Goal: Task Accomplishment & Management: Complete application form

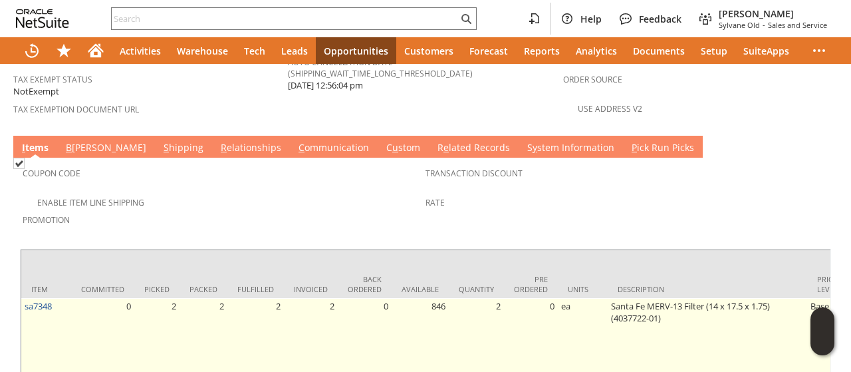
scroll to position [987, 0]
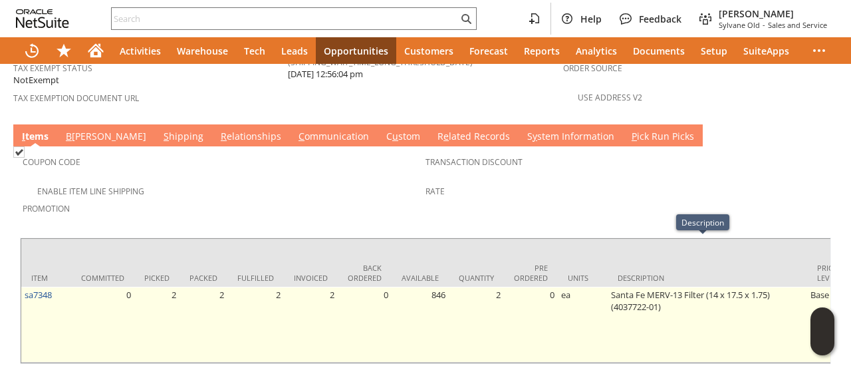
click at [622, 287] on td "Santa Fe MERV-13 Filter (14 x 17.5 x 1.75) (4037722-01)" at bounding box center [708, 325] width 200 height 76
drag, startPoint x: 622, startPoint y: 259, endPoint x: 649, endPoint y: 259, distance: 26.6
click at [649, 287] on td "Santa Fe MERV-13 Filter (14 x 17.5 x 1.75) (4037722-01)" at bounding box center [708, 325] width 200 height 76
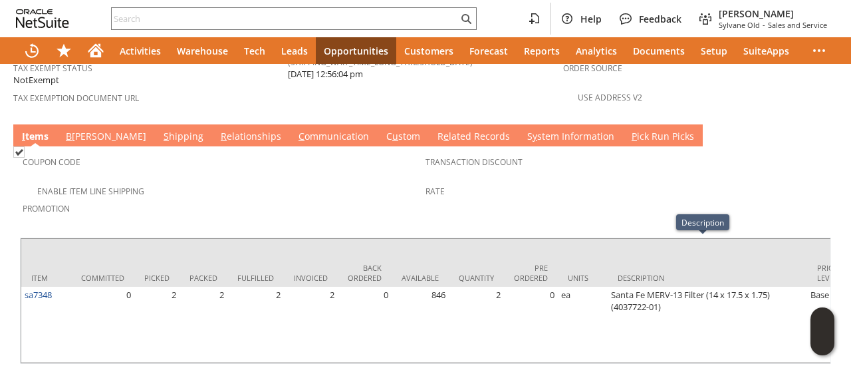
click at [295, 130] on link "C ommunication" at bounding box center [333, 137] width 77 height 15
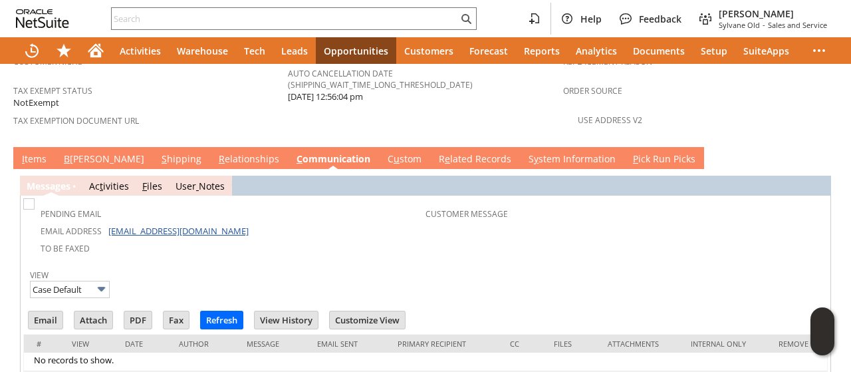
scroll to position [0, 0]
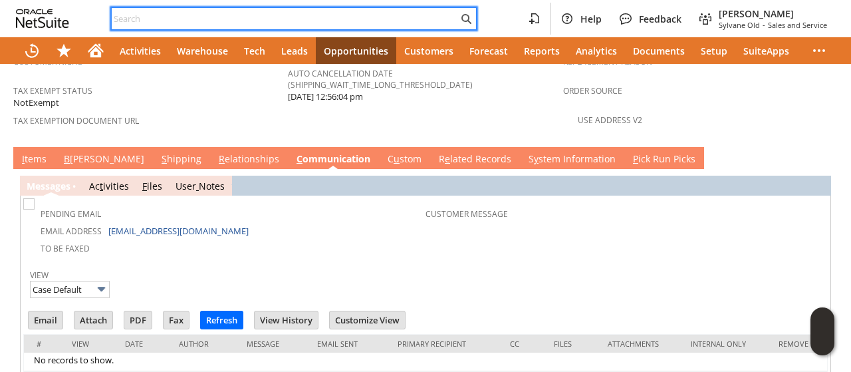
paste input "jpsmigie@gmail.com"
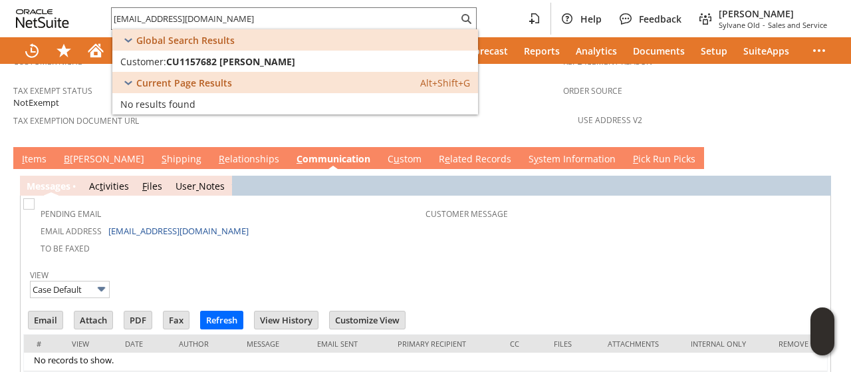
click at [27, 152] on link "I tems" at bounding box center [34, 159] width 31 height 15
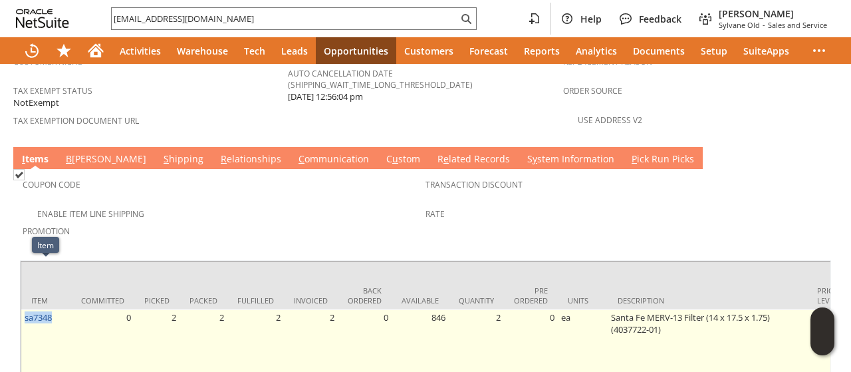
drag, startPoint x: 61, startPoint y: 273, endPoint x: 23, endPoint y: 277, distance: 38.8
click at [23, 309] on td "sa7348" at bounding box center [46, 347] width 50 height 76
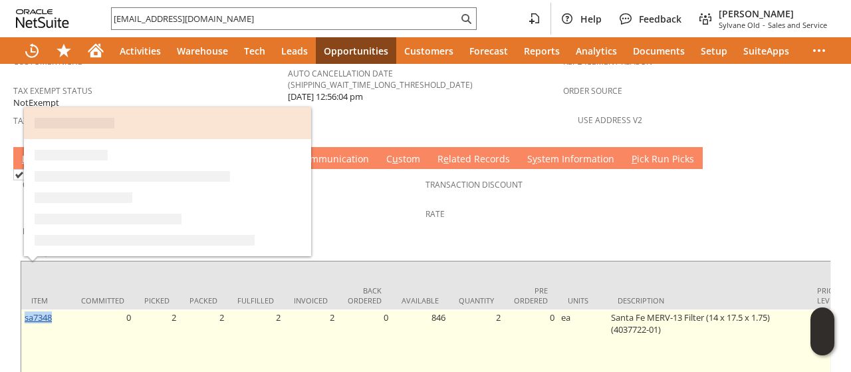
copy link "sa7348"
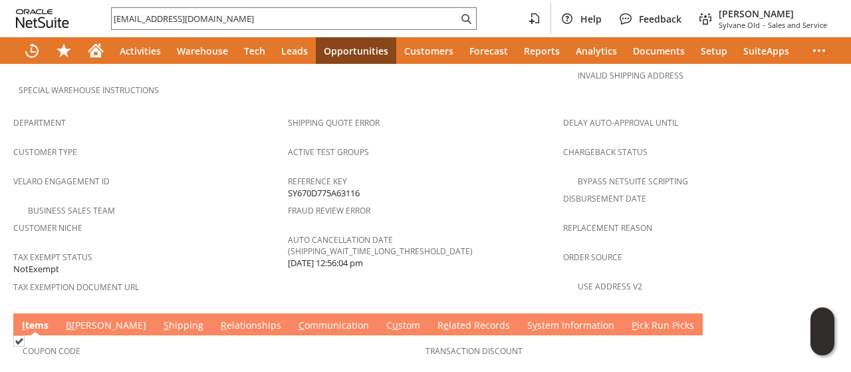
scroll to position [898, 0]
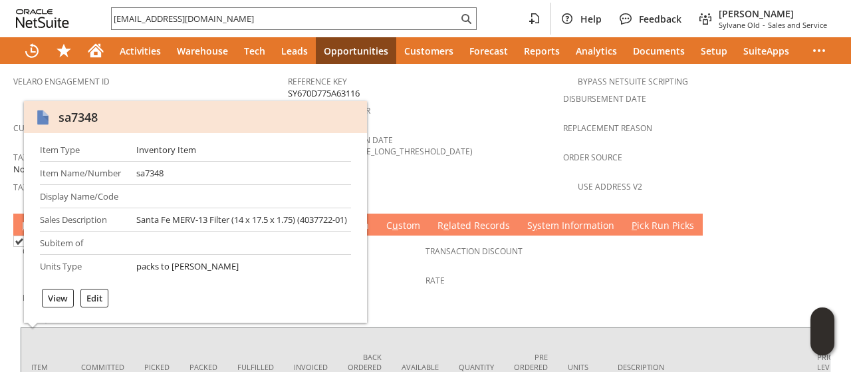
copy link "sa7348"
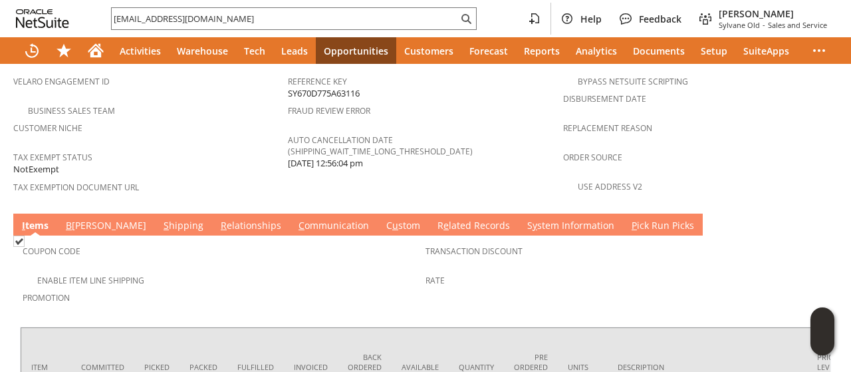
drag, startPoint x: 481, startPoint y: 129, endPoint x: 370, endPoint y: 180, distance: 122.0
click at [481, 130] on td "Shipping Quote Error Active Test Groups Reference Key SY670D775A63116 Fraud Rev…" at bounding box center [425, 108] width 275 height 197
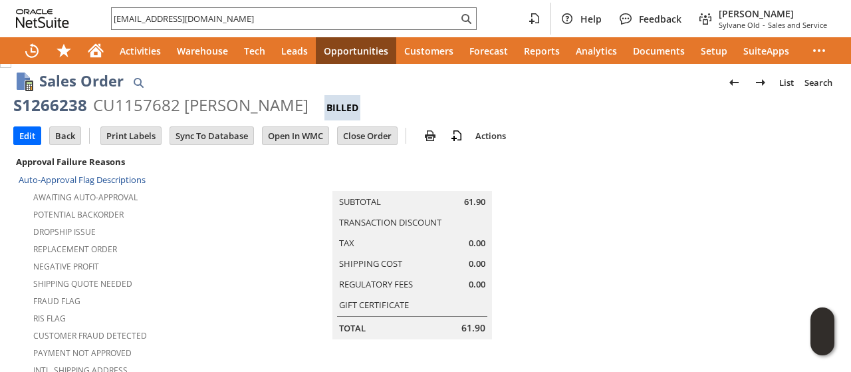
scroll to position [0, 0]
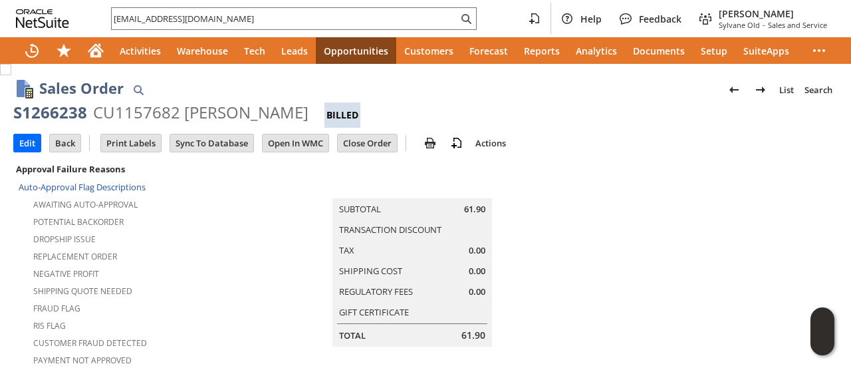
click at [255, 110] on div "CU1157682 James Smigie" at bounding box center [200, 112] width 215 height 21
copy div "Smigie"
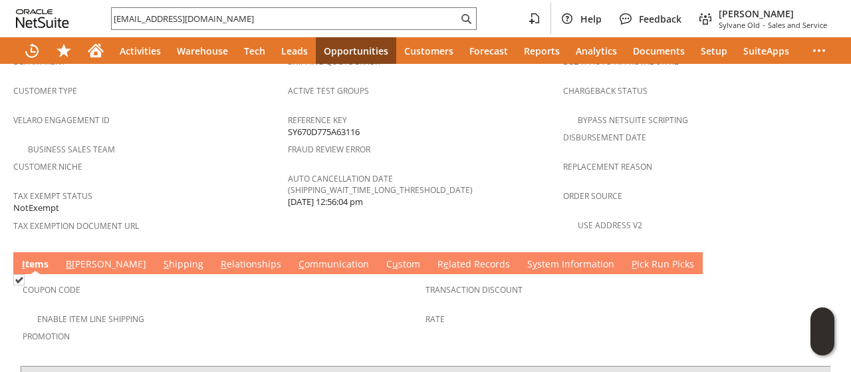
scroll to position [865, 0]
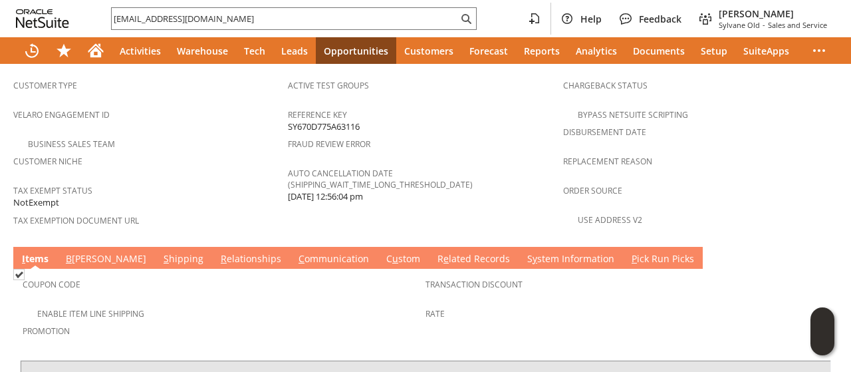
click at [295, 252] on link "C ommunication" at bounding box center [333, 259] width 77 height 15
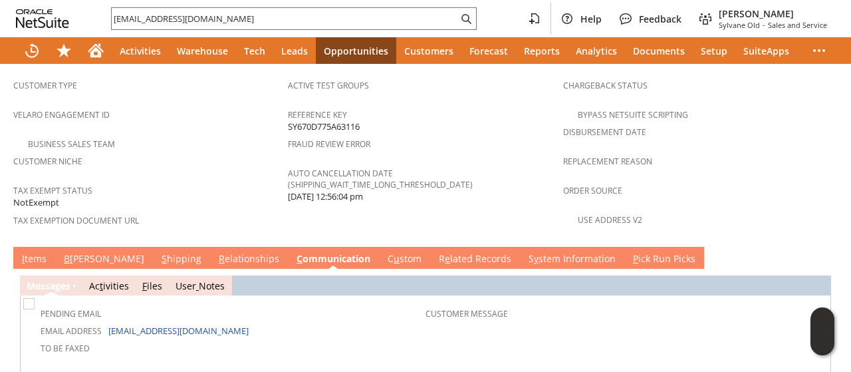
scroll to position [0, 0]
click at [73, 252] on link "B illing" at bounding box center [104, 259] width 87 height 15
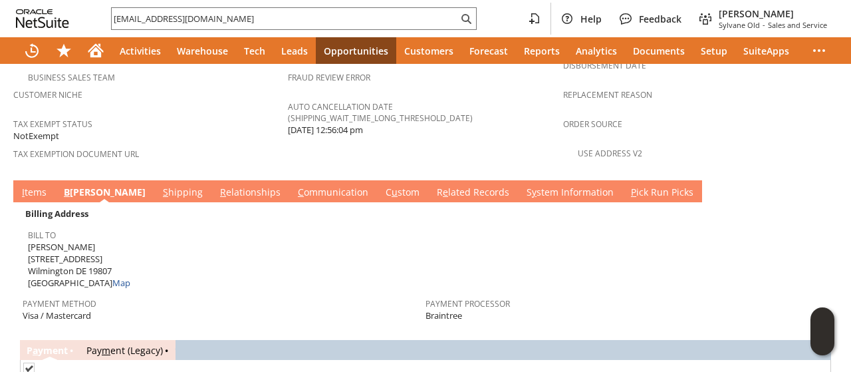
click at [160, 186] on link "S hipping" at bounding box center [183, 193] width 47 height 15
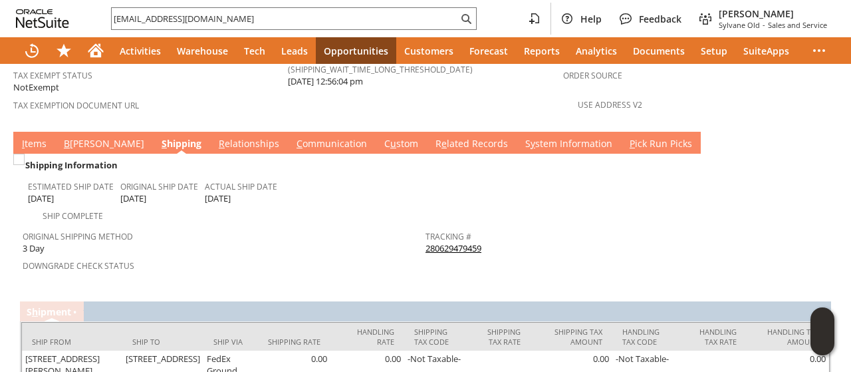
scroll to position [996, 0]
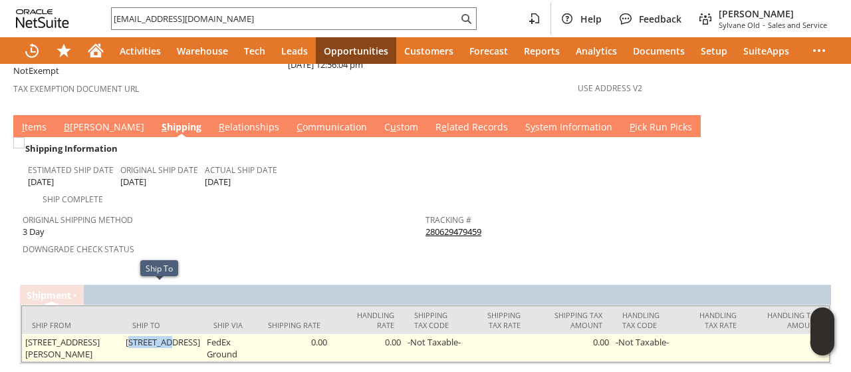
drag, startPoint x: 125, startPoint y: 288, endPoint x: 163, endPoint y: 292, distance: 38.1
click at [163, 334] on td "1012 Kent Rd Wilmington DE 19807 United States" at bounding box center [162, 348] width 81 height 28
click at [137, 334] on td "1012 Kent Rd Wilmington DE 19807 United States" at bounding box center [162, 348] width 81 height 28
click at [127, 334] on td "1012 Kent Rd Wilmington DE 19807 United States" at bounding box center [162, 348] width 81 height 28
drag, startPoint x: 127, startPoint y: 292, endPoint x: 166, endPoint y: 290, distance: 39.3
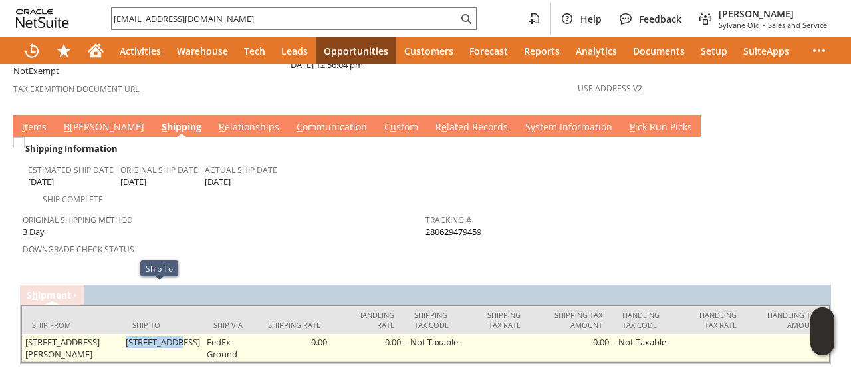
click at [166, 334] on td "1012 Kent Rd Wilmington DE 19807 United States" at bounding box center [162, 348] width 81 height 28
copy td "1012 Kent Rd"
click at [128, 334] on td "1012 Kent Rd Wilmington DE 19807 United States" at bounding box center [162, 348] width 81 height 28
copy td "Wilmington"
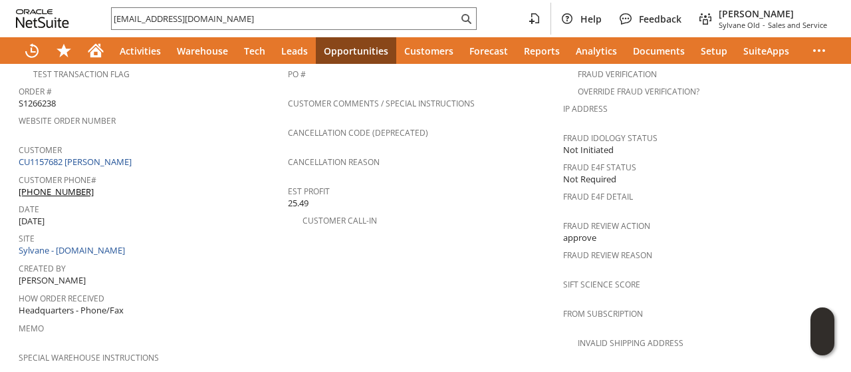
scroll to position [65, 0]
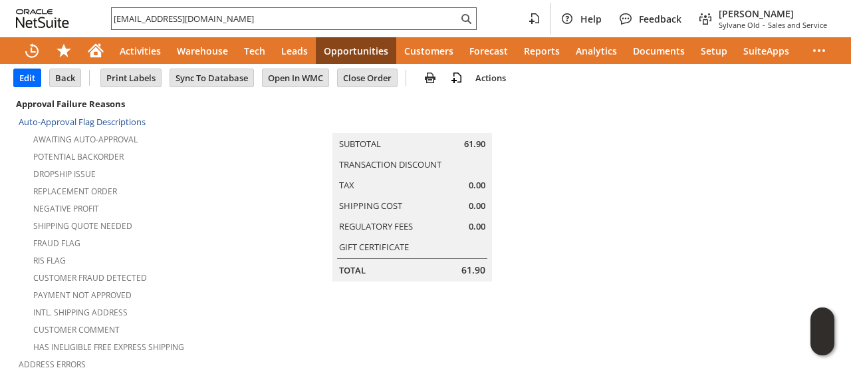
click at [242, 23] on input "jpsmigie@gmail.com" at bounding box center [285, 19] width 346 height 16
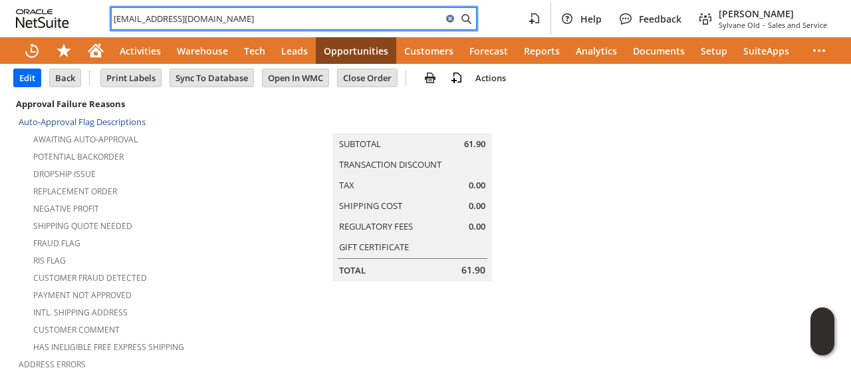
click at [242, 23] on input "jpsmigie@gmail.com" at bounding box center [277, 19] width 331 height 16
paste input "7867127569"
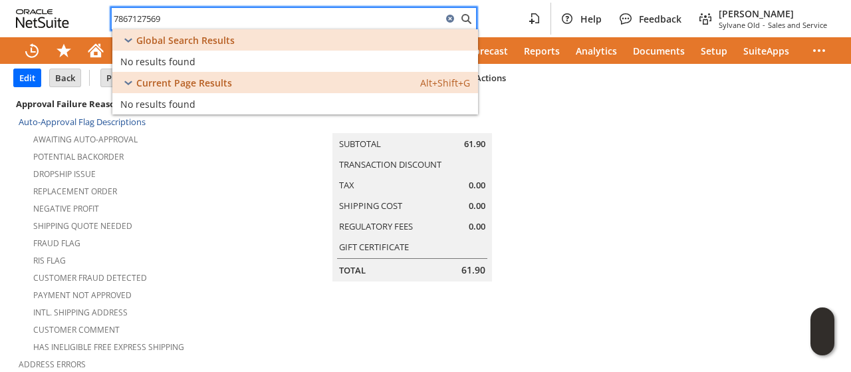
paste input "gr14932k"
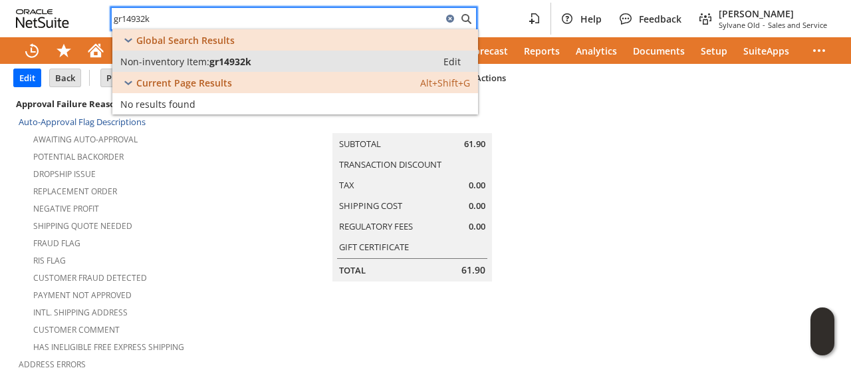
type input "gr14932k"
click at [247, 63] on span "gr14932k" at bounding box center [230, 61] width 42 height 13
